Goal: Transaction & Acquisition: Purchase product/service

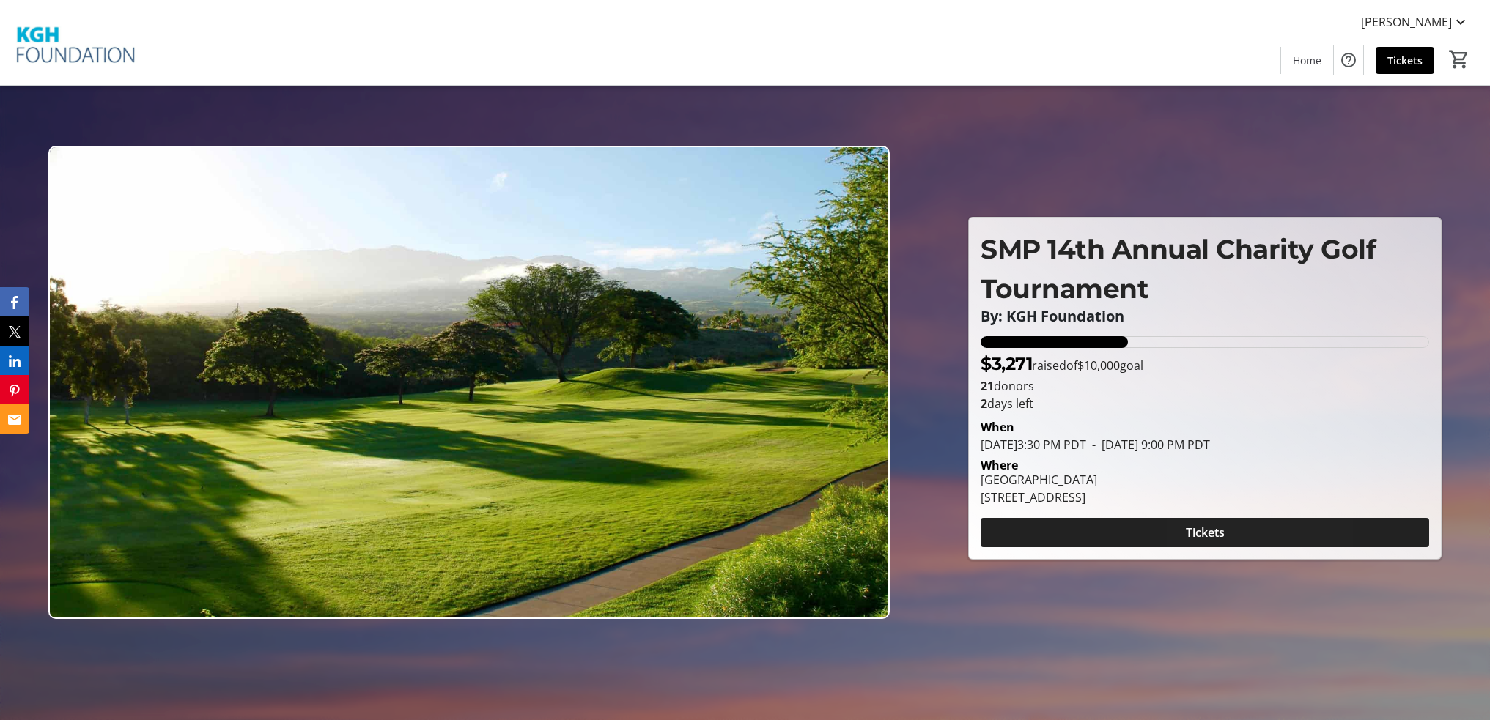
click at [1205, 530] on span "Tickets" at bounding box center [1205, 533] width 39 height 18
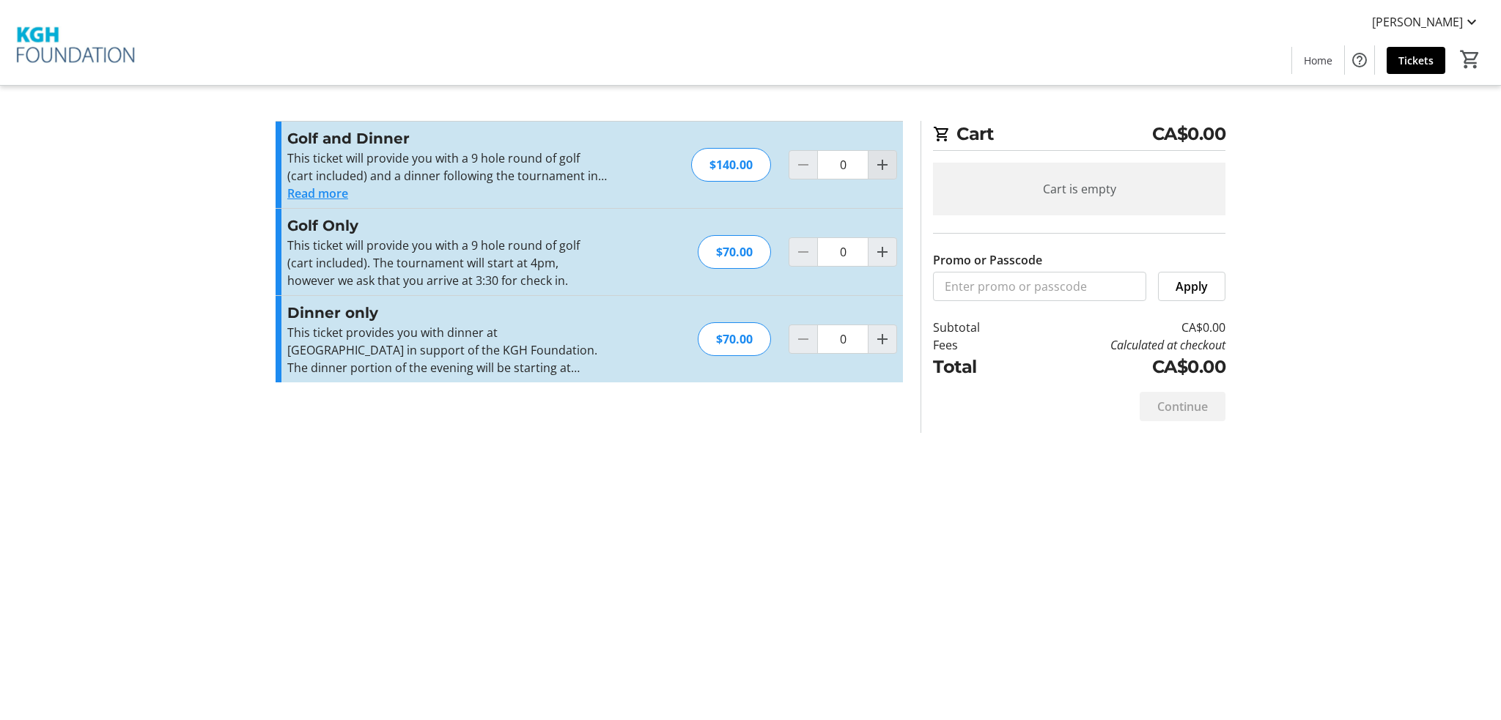
click at [889, 168] on mat-icon "Increment by one" at bounding box center [883, 165] width 18 height 18
type input "1"
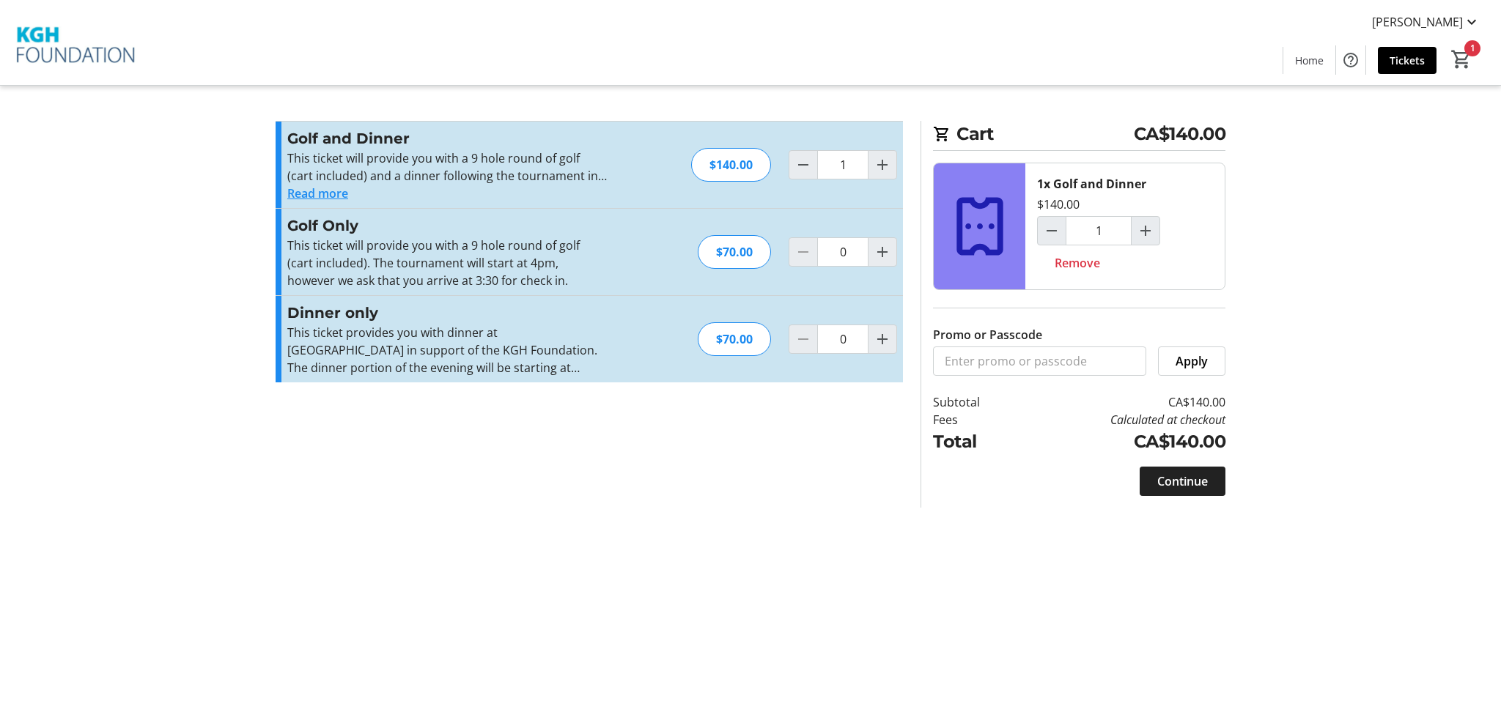
click at [1193, 486] on span "Continue" at bounding box center [1182, 482] width 51 height 18
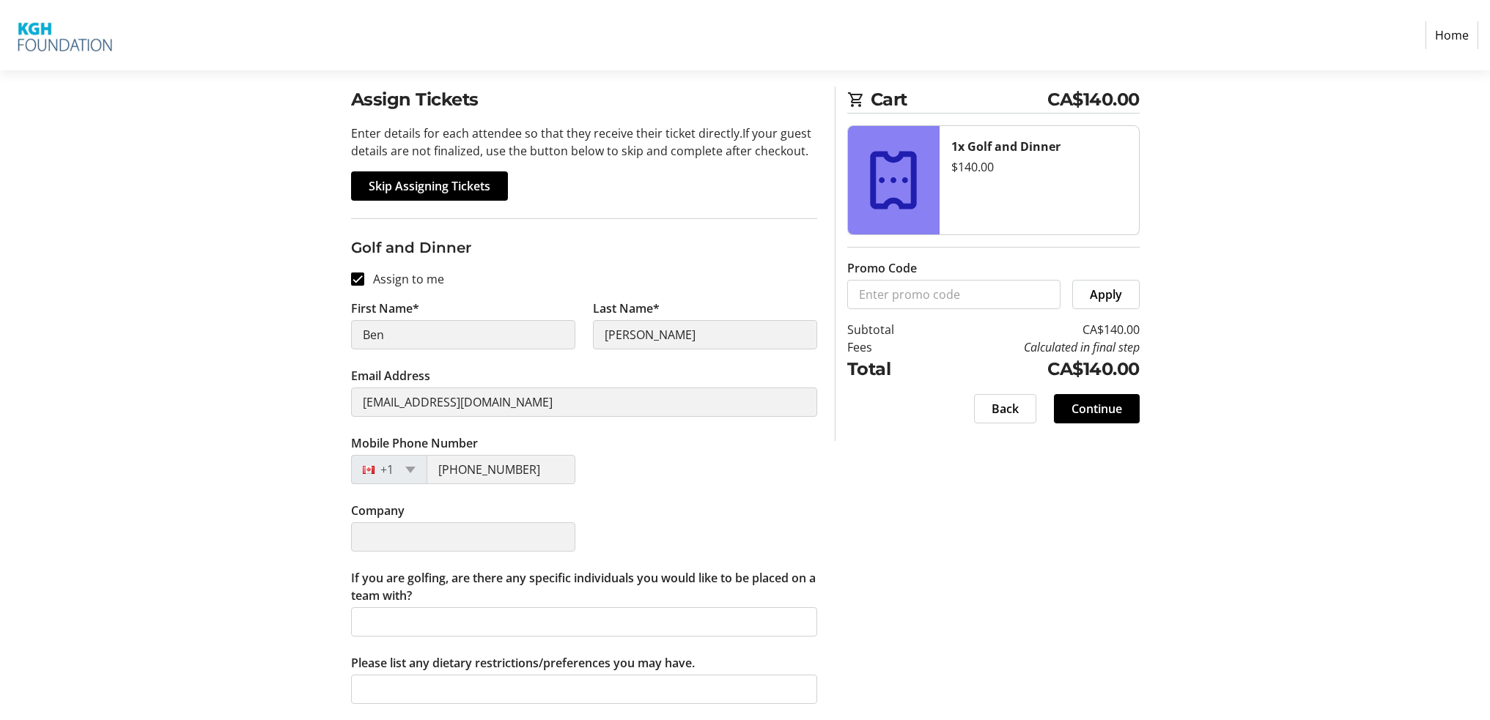
scroll to position [107, 0]
click at [1110, 412] on span "Continue" at bounding box center [1096, 408] width 51 height 18
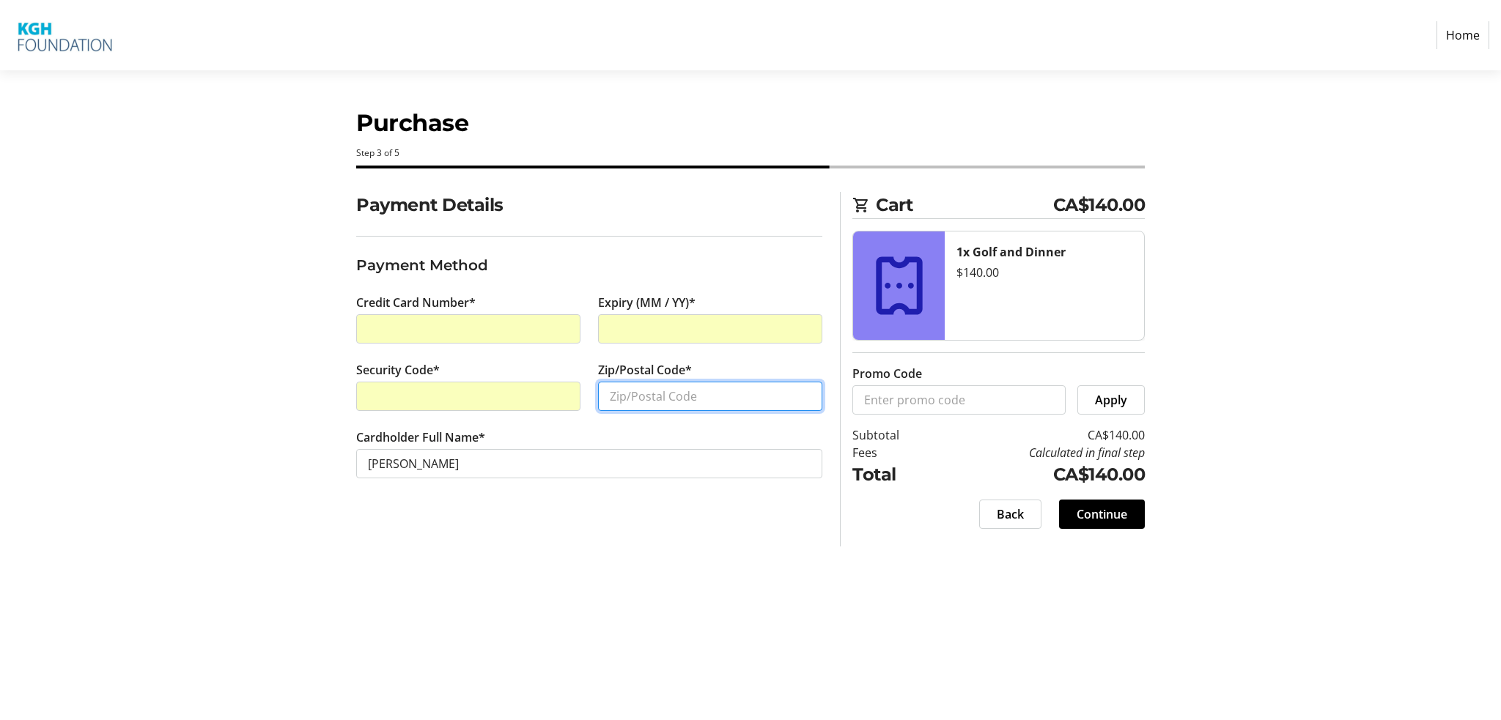
click at [662, 399] on input "Zip/Postal Code*" at bounding box center [710, 396] width 224 height 29
type input "V0E2S0"
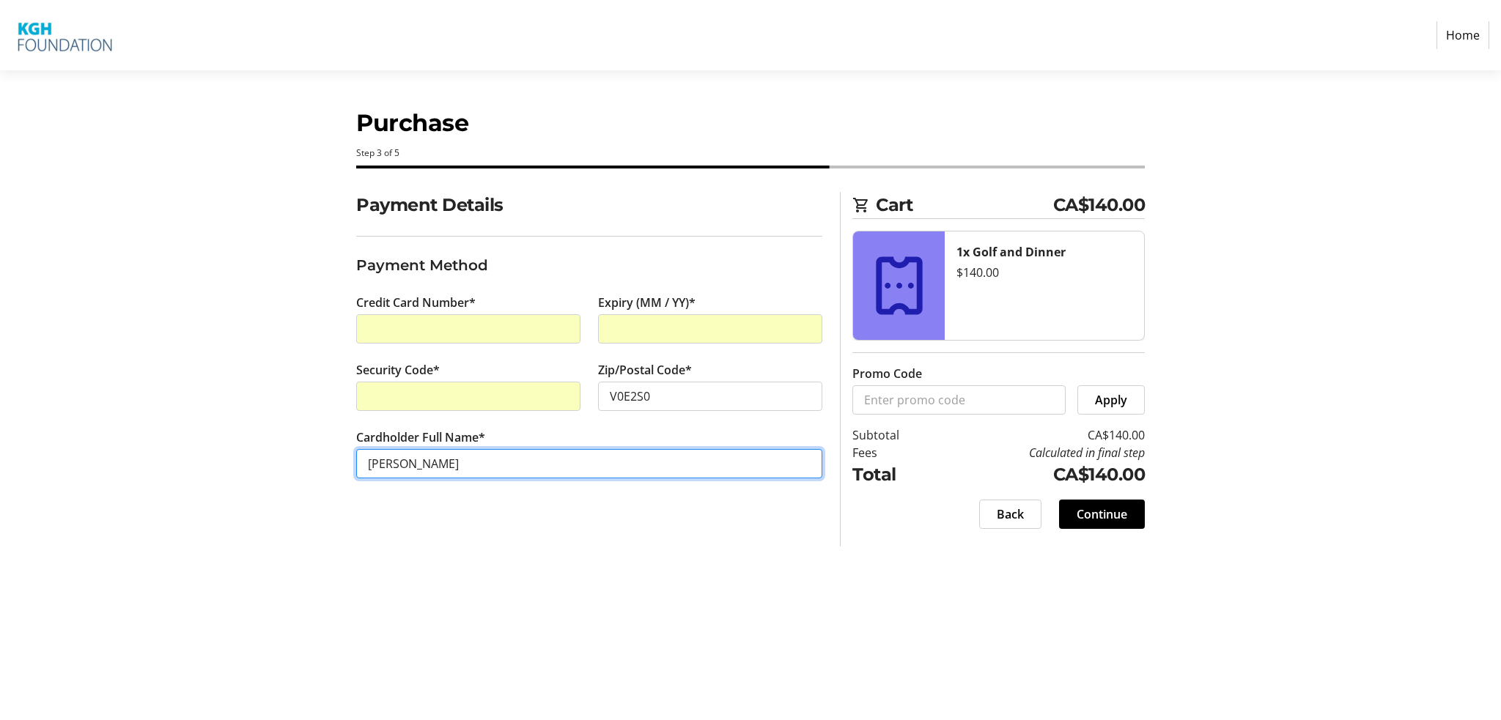
click at [394, 468] on input "[PERSON_NAME]" at bounding box center [589, 463] width 466 height 29
type input "[PERSON_NAME]"
click at [443, 523] on div "Payment Details Payment Method Credit Card Number* Expiry (MM / YY)* Security C…" at bounding box center [589, 369] width 484 height 355
click at [1129, 521] on span at bounding box center [1102, 514] width 86 height 35
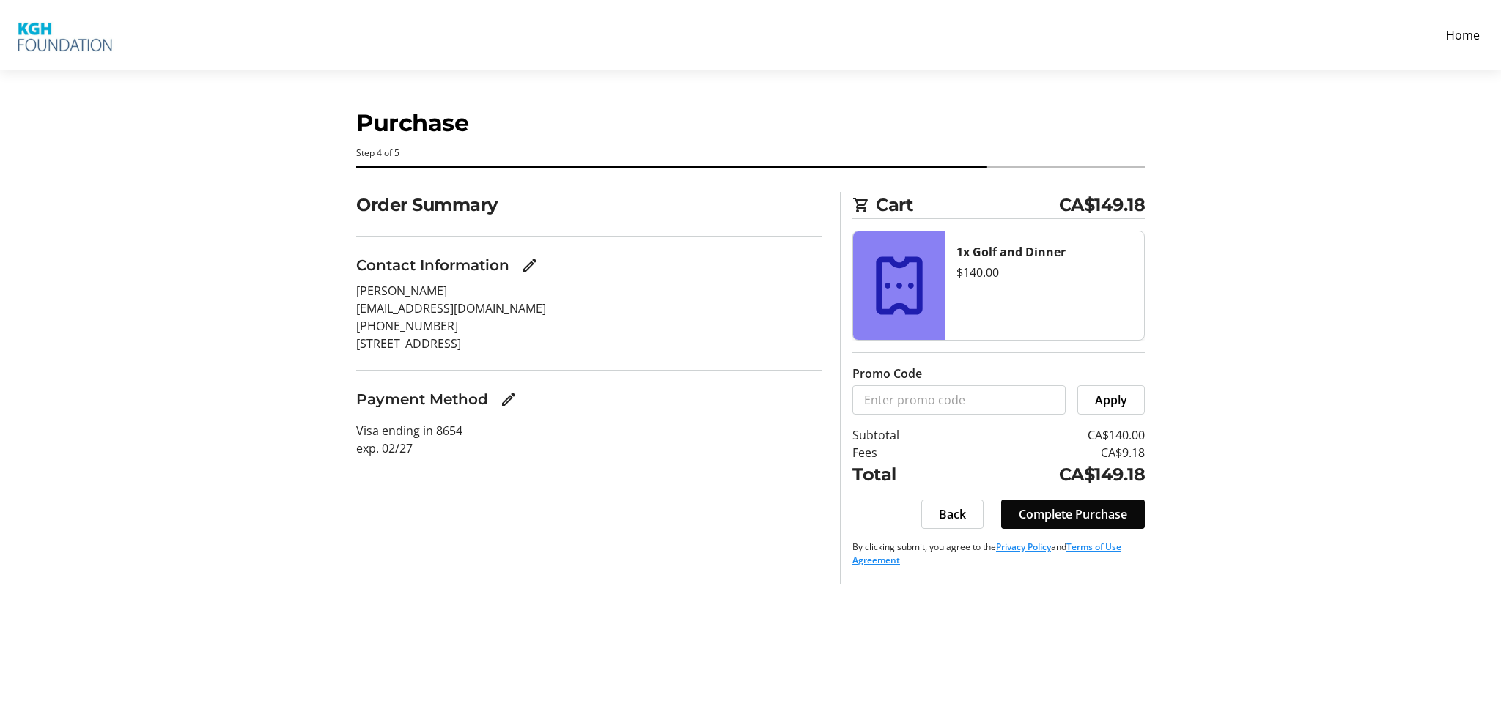
click at [1104, 517] on span "Complete Purchase" at bounding box center [1073, 515] width 108 height 18
